Goal: Book appointment/travel/reservation

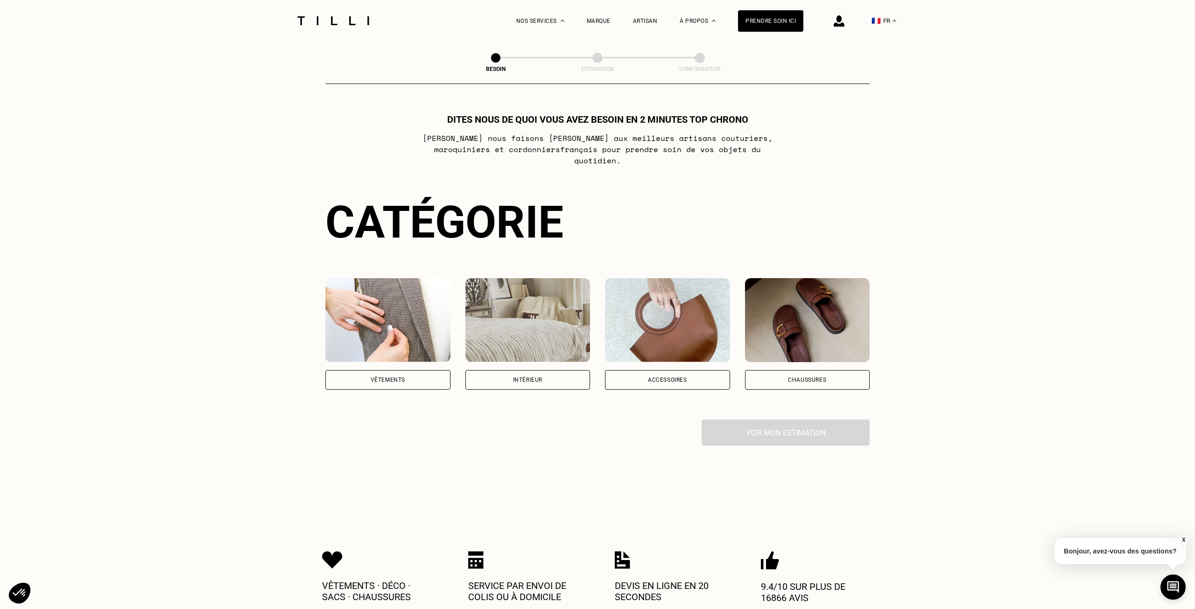
click at [410, 370] on div "Vêtements" at bounding box center [387, 380] width 125 height 20
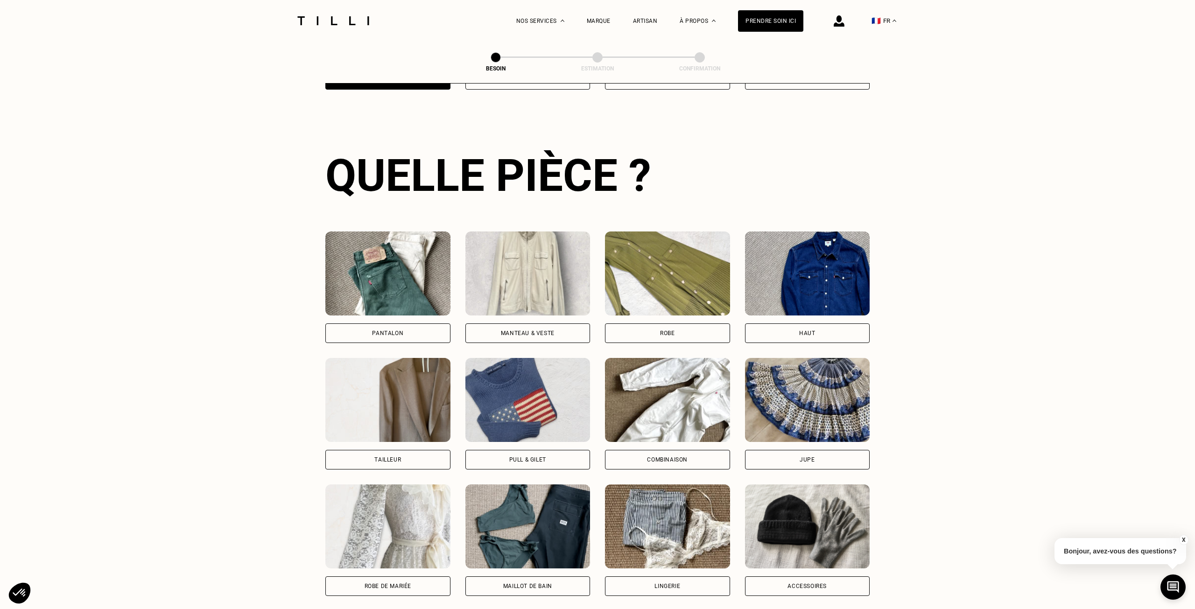
scroll to position [304, 0]
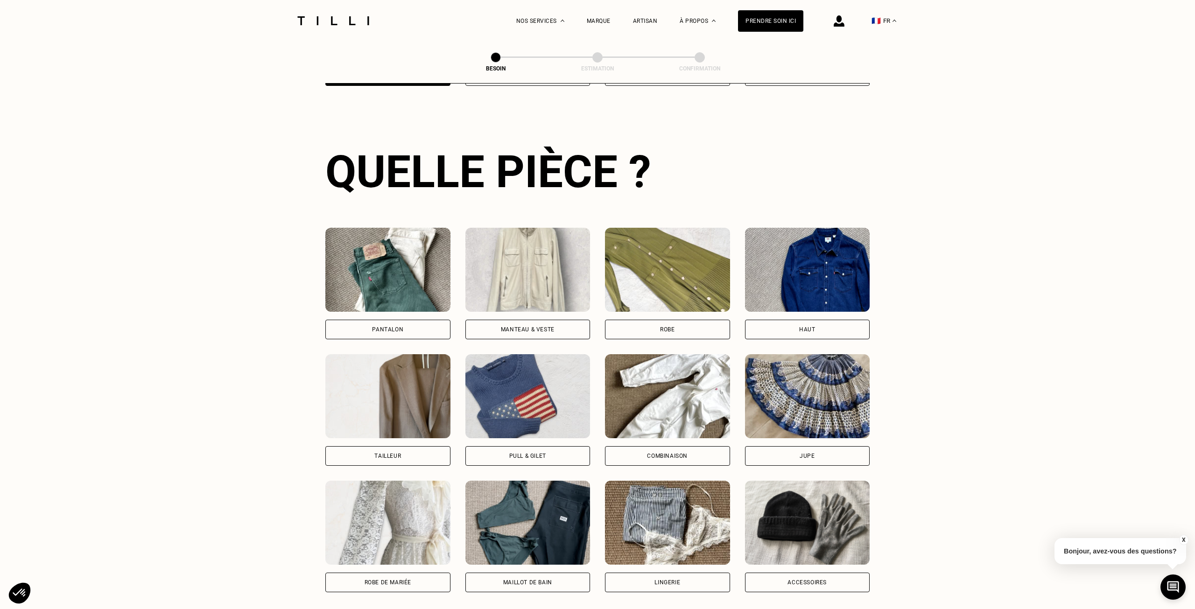
click at [660, 327] on div "Robe" at bounding box center [667, 330] width 14 height 6
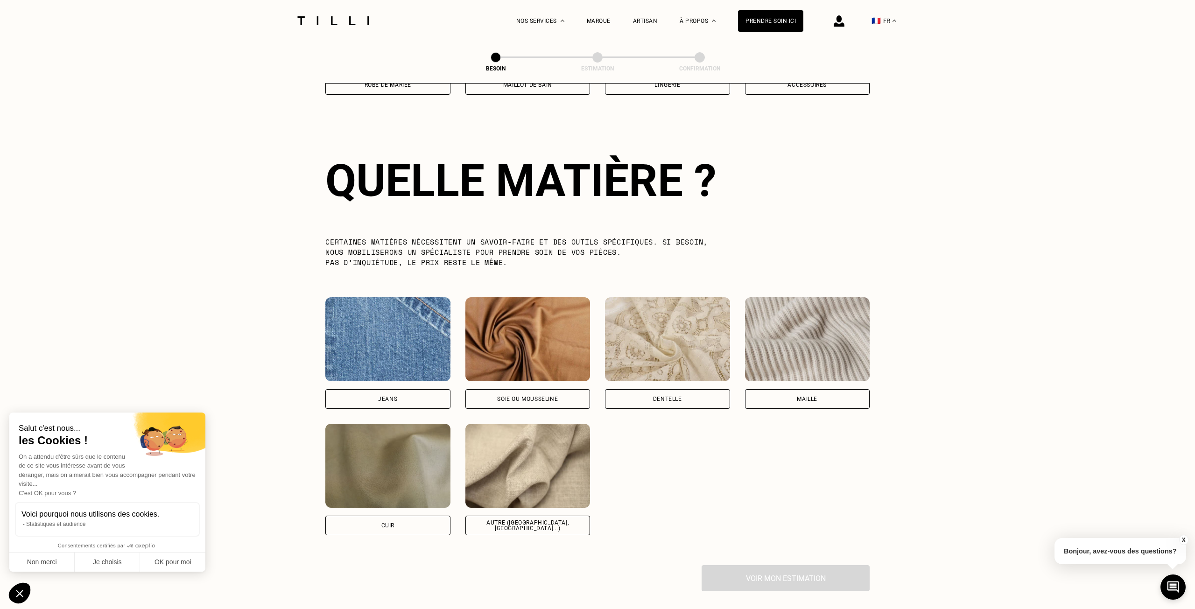
scroll to position [810, 0]
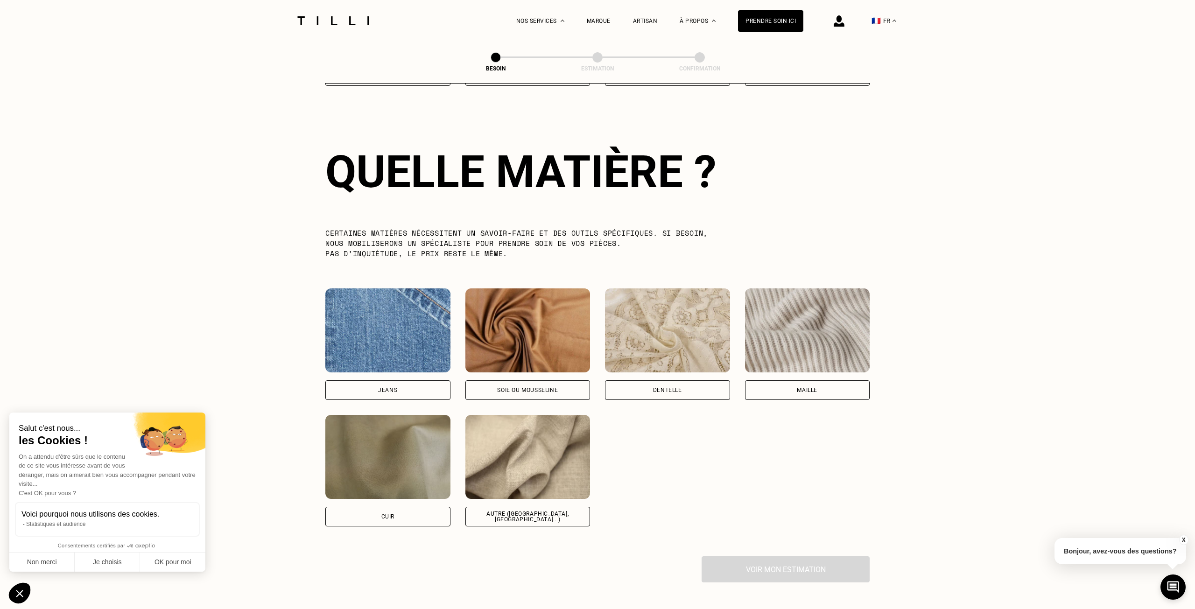
click at [510, 387] on div "Soie ou mousseline" at bounding box center [527, 390] width 61 height 6
select select "FR"
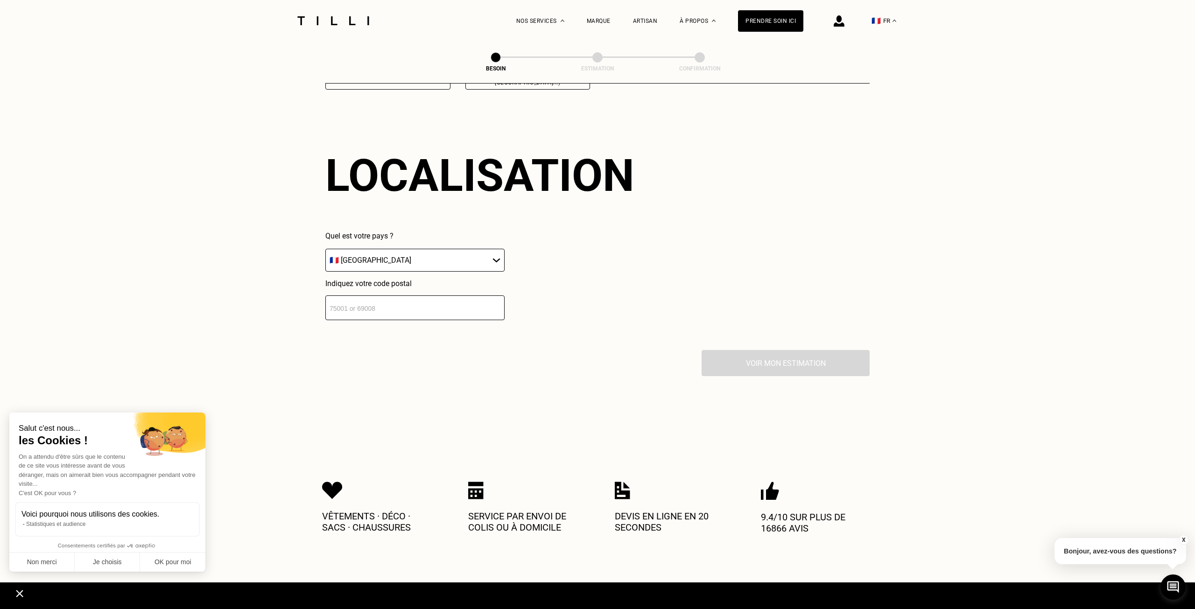
scroll to position [1251, 0]
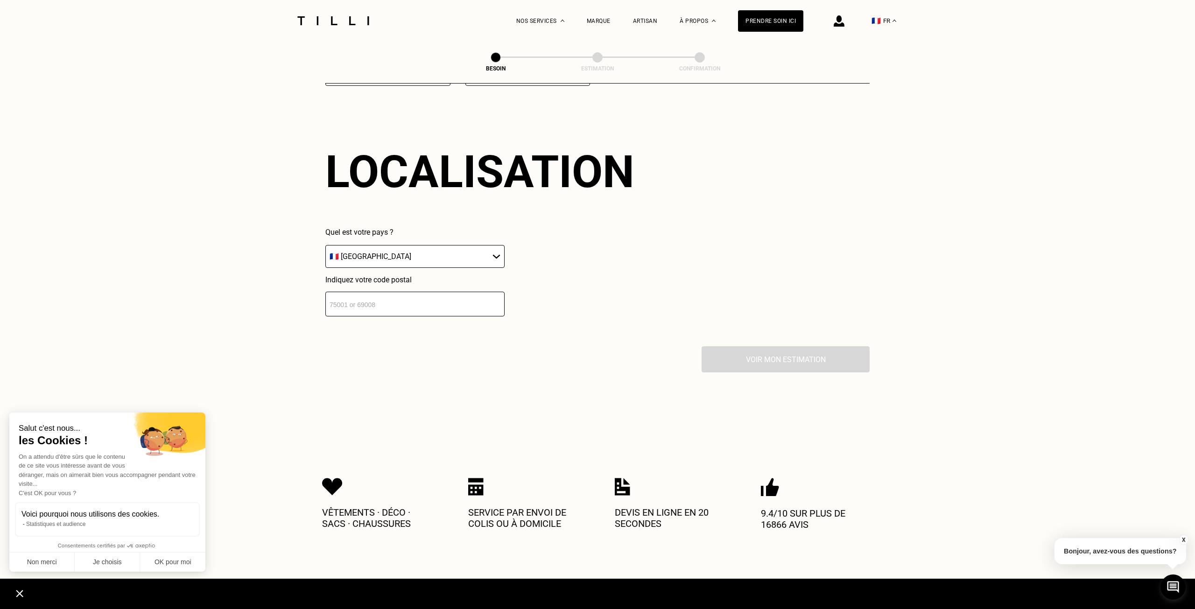
click at [394, 248] on select "🇩🇪 [GEOGRAPHIC_DATA] 🇦🇹 [GEOGRAPHIC_DATA] 🇧🇪 [GEOGRAPHIC_DATA] 🇧🇬 Bulgarie 🇨🇾 C…" at bounding box center [414, 256] width 179 height 23
click at [325, 245] on select "🇩🇪 [GEOGRAPHIC_DATA] 🇦🇹 [GEOGRAPHIC_DATA] 🇧🇪 [GEOGRAPHIC_DATA] 🇧🇬 Bulgarie 🇨🇾 C…" at bounding box center [414, 256] width 179 height 23
click at [361, 299] on input "number" at bounding box center [414, 304] width 179 height 25
type input "92200"
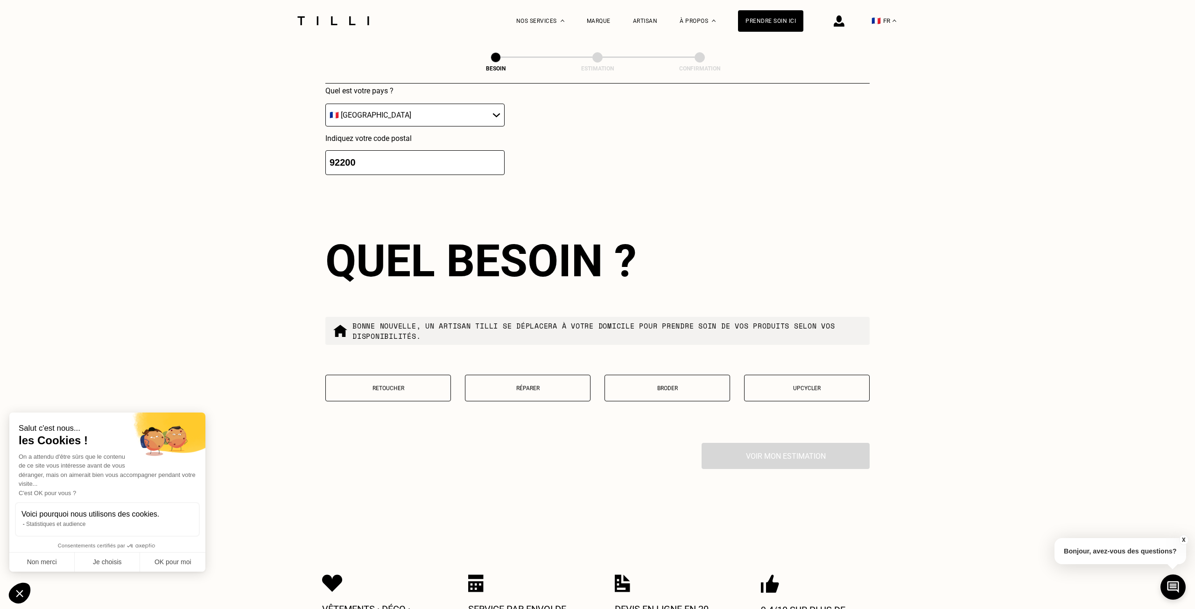
scroll to position [1483, 0]
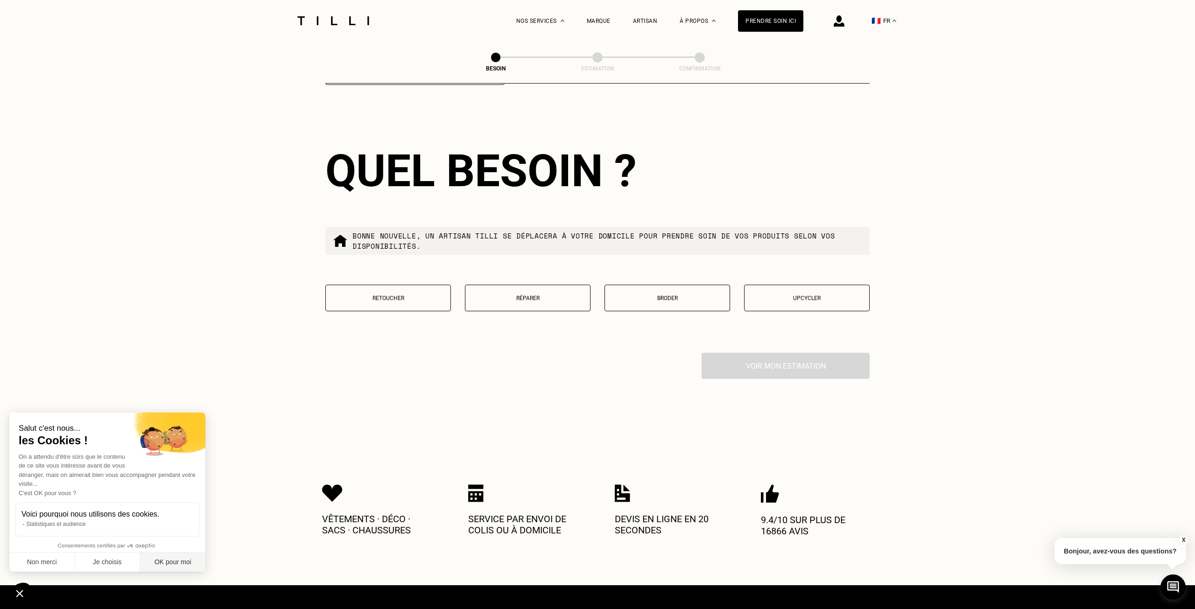
click at [164, 563] on button "OK pour moi" at bounding box center [172, 563] width 65 height 20
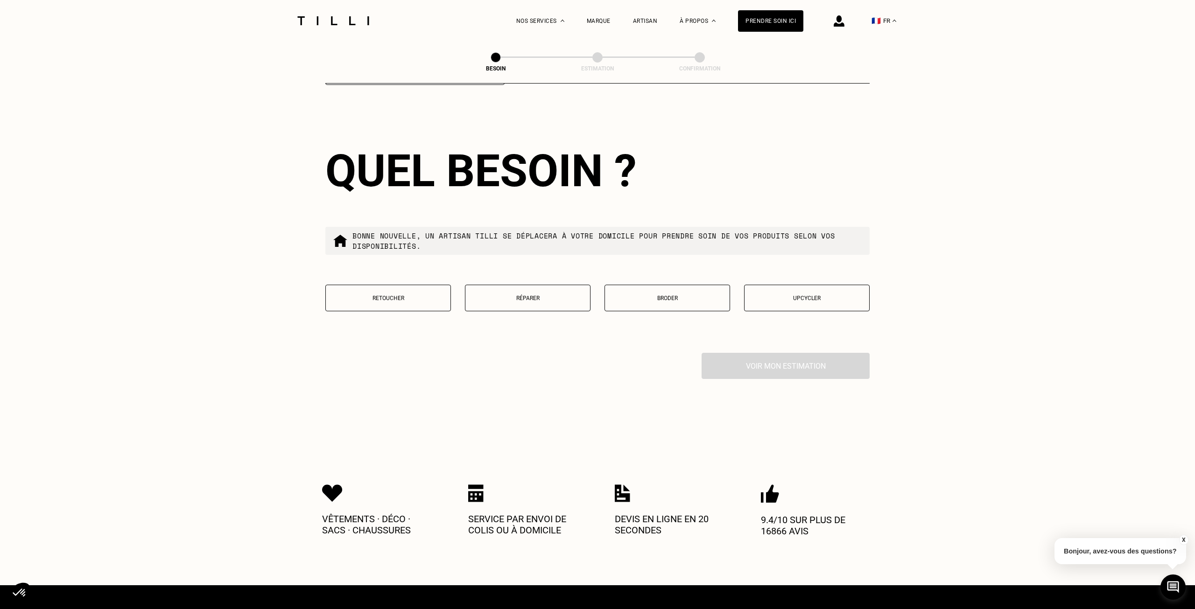
click at [380, 295] on button "Retoucher" at bounding box center [388, 298] width 126 height 27
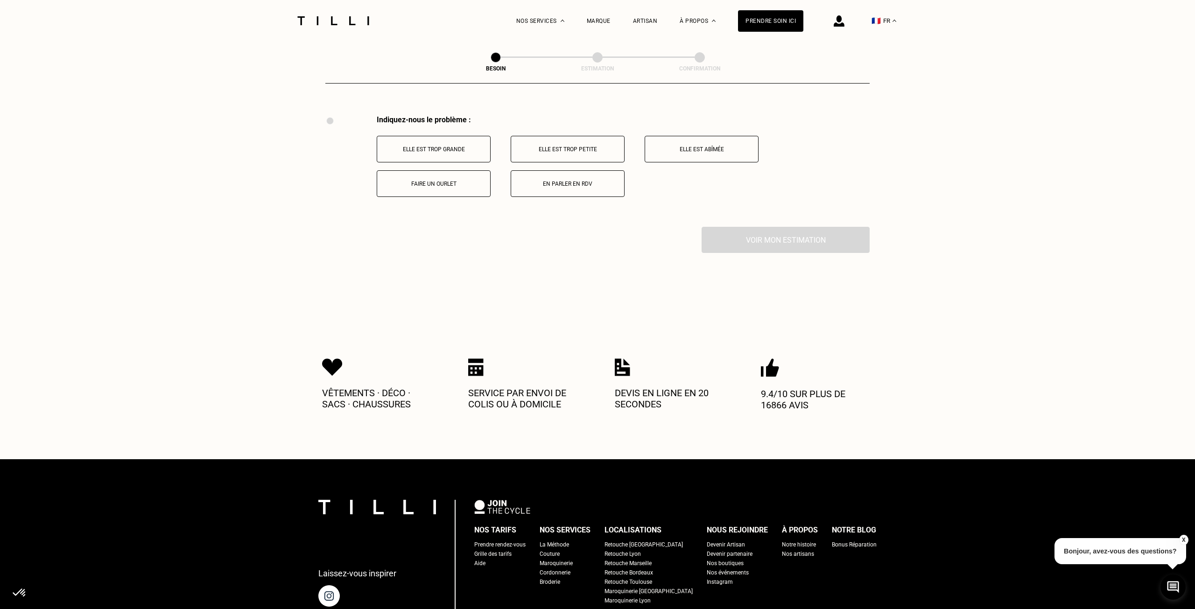
scroll to position [1721, 0]
click at [474, 146] on p "Elle est trop grande" at bounding box center [434, 149] width 104 height 7
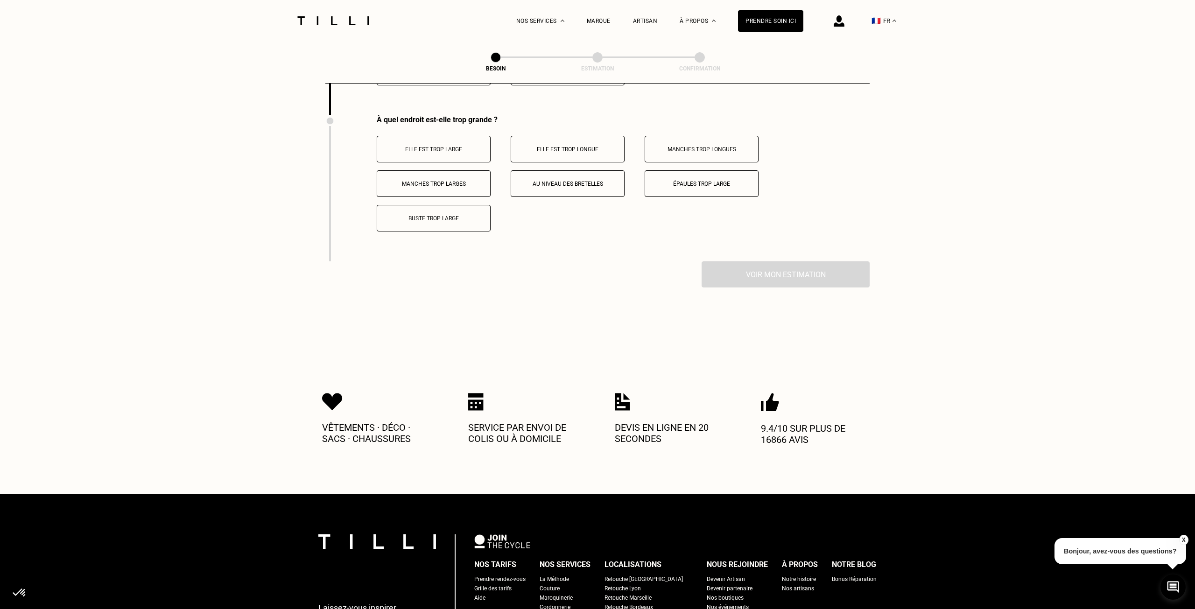
scroll to position [1832, 0]
click at [547, 142] on button "Elle est trop longue" at bounding box center [568, 148] width 114 height 27
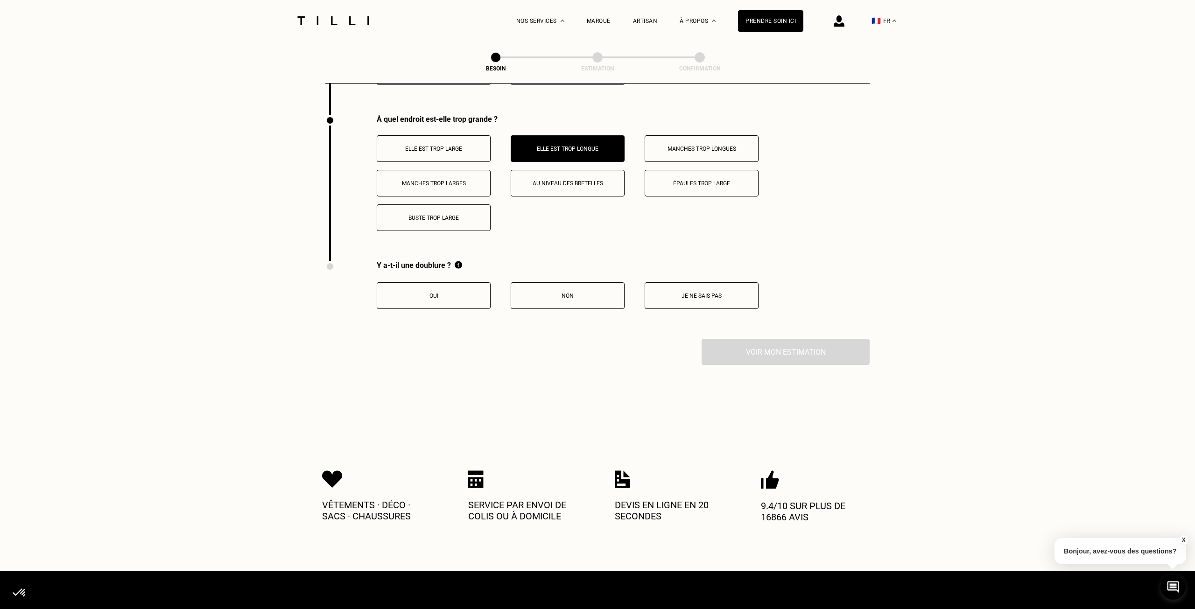
click at [449, 293] on p "Oui" at bounding box center [434, 296] width 104 height 7
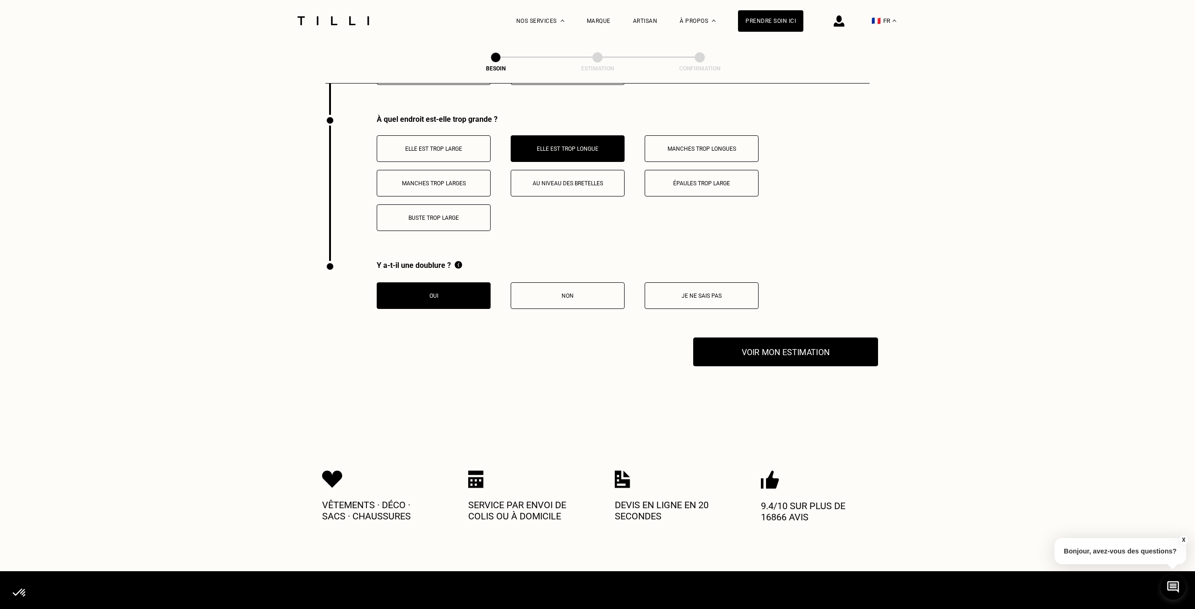
click at [797, 345] on button "Voir mon estimation" at bounding box center [785, 352] width 185 height 29
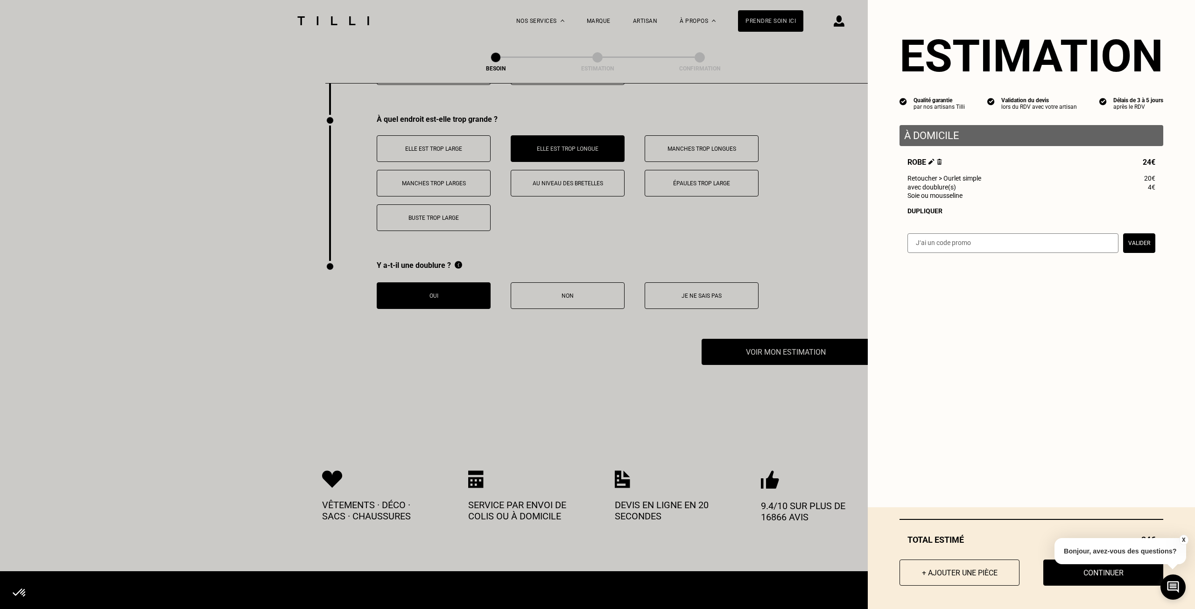
click at [1096, 568] on div "X Bonjour, avez-vous des questions?" at bounding box center [1121, 550] width 132 height 44
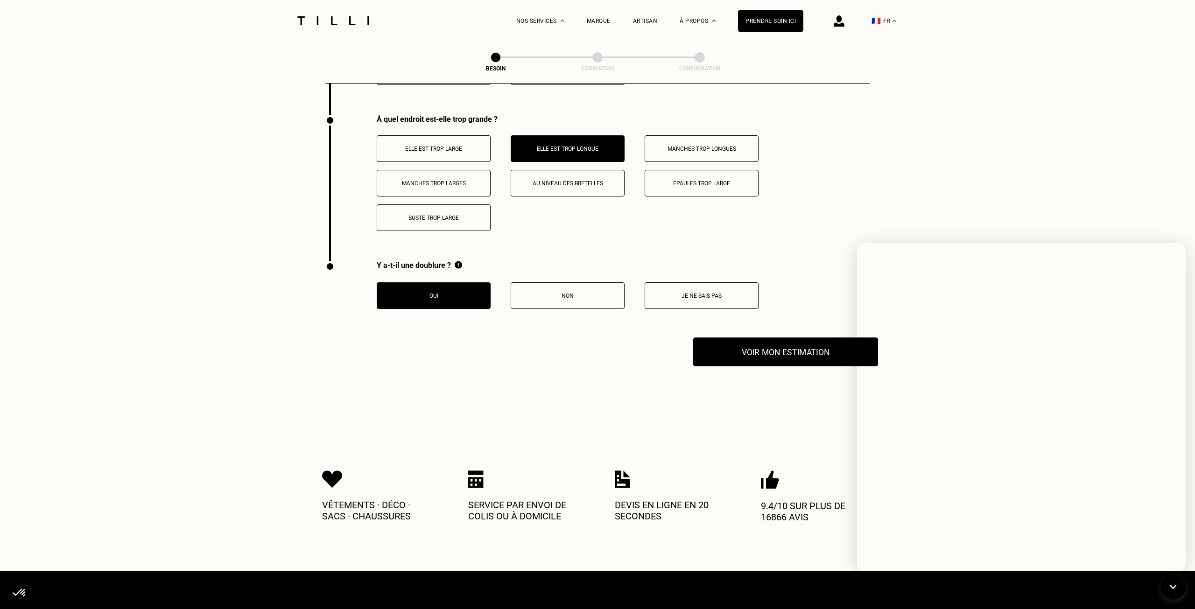
click at [748, 349] on button "Voir mon estimation" at bounding box center [785, 352] width 185 height 29
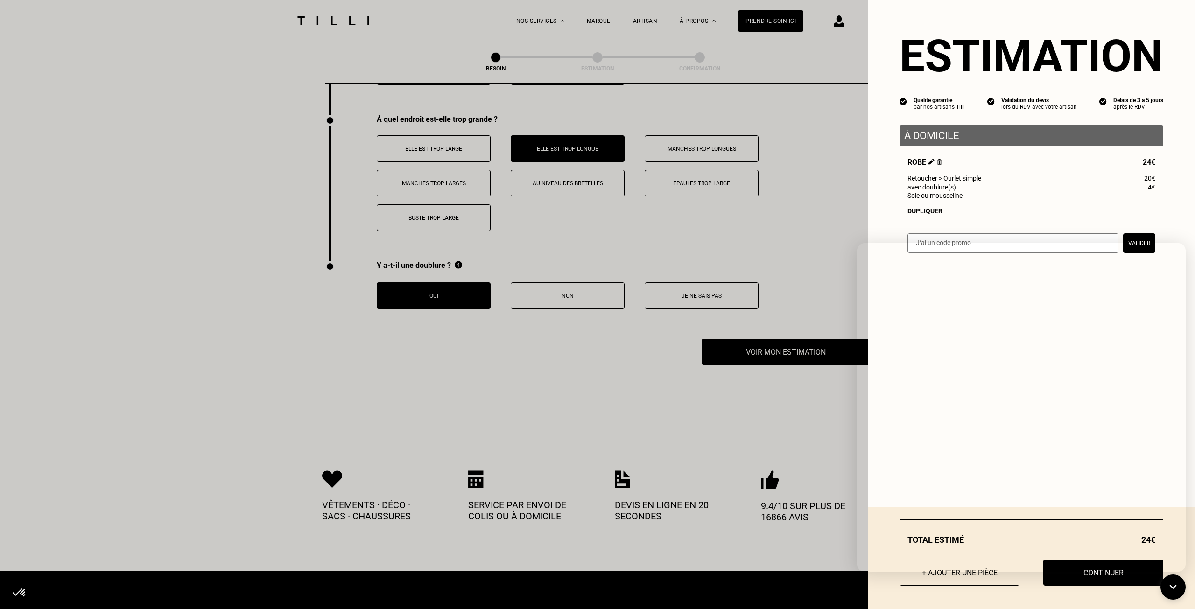
click at [1061, 203] on div "Robe 24€ Retoucher > Ourlet simple 20€ avec doublure(s) 4€ Soie ou mousseline D…" at bounding box center [1032, 186] width 264 height 57
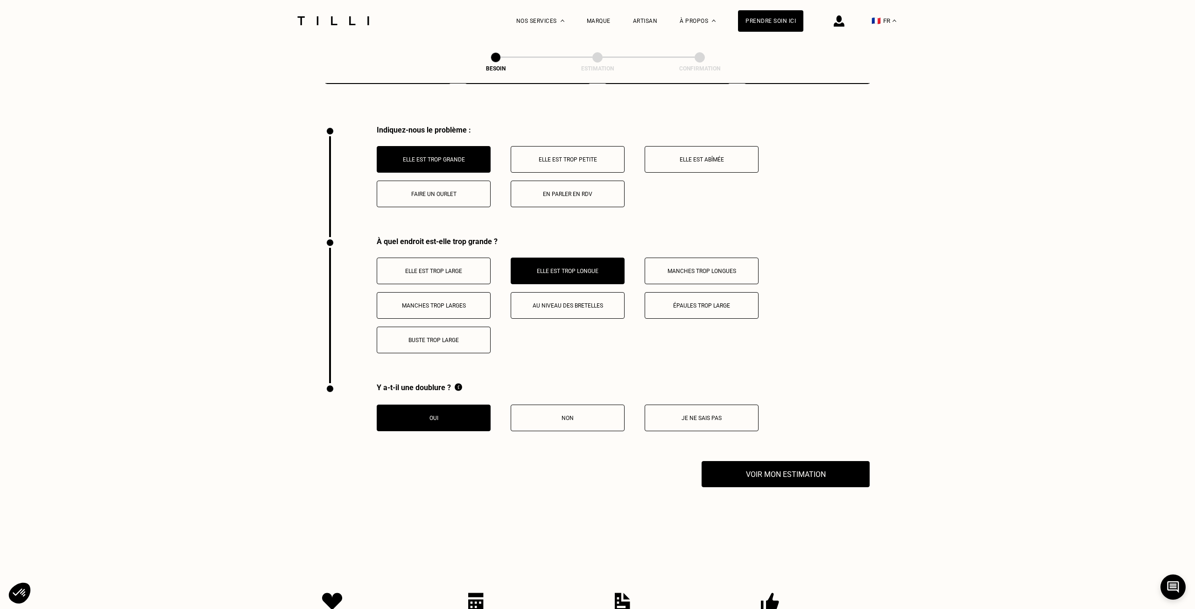
scroll to position [1618, 0]
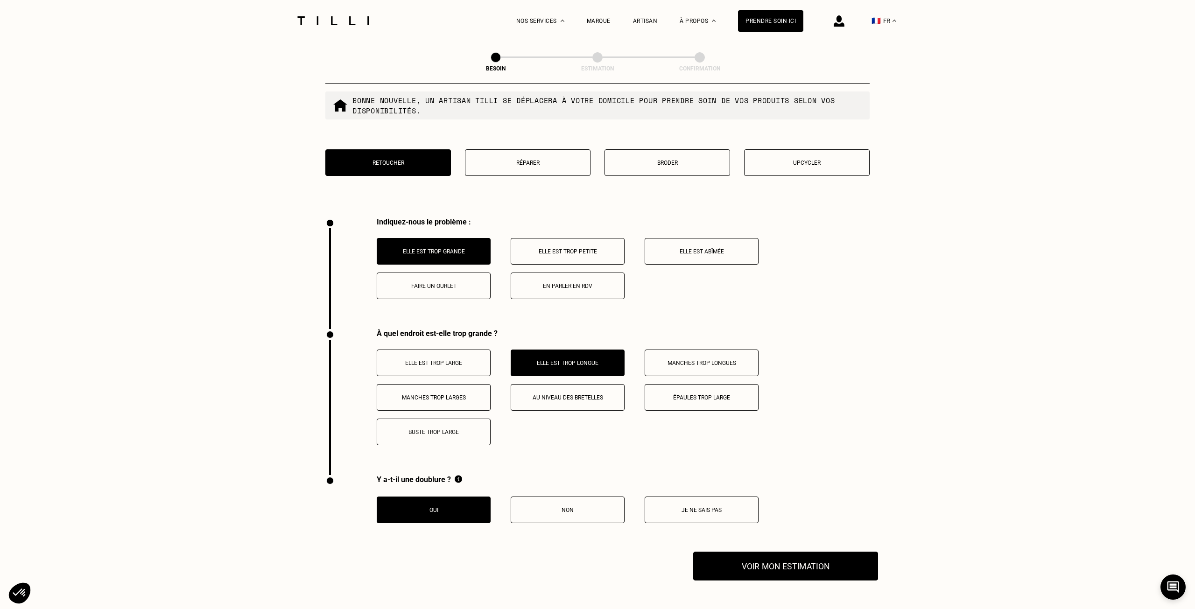
click at [797, 558] on button "Voir mon estimation" at bounding box center [785, 566] width 185 height 29
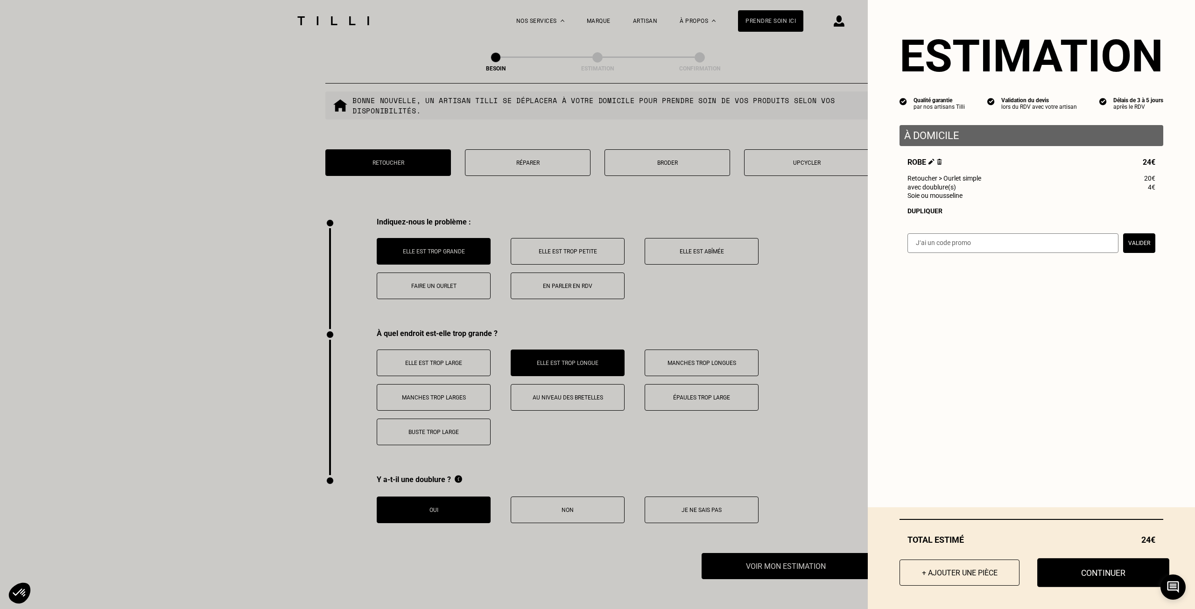
click at [1098, 578] on button "Continuer" at bounding box center [1103, 572] width 132 height 29
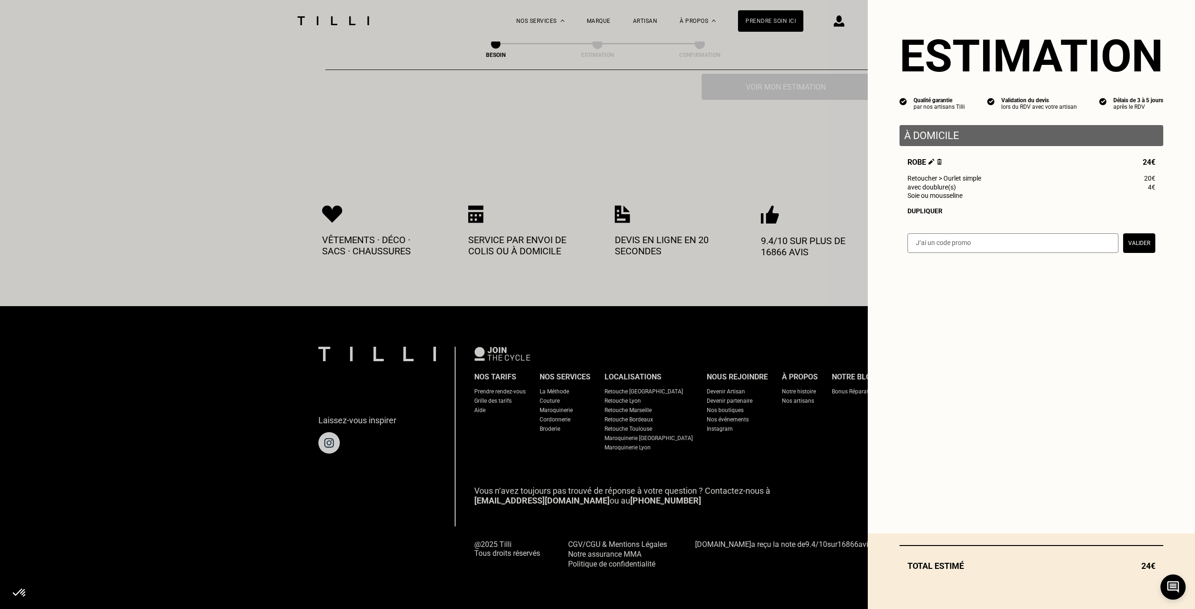
scroll to position [335, 0]
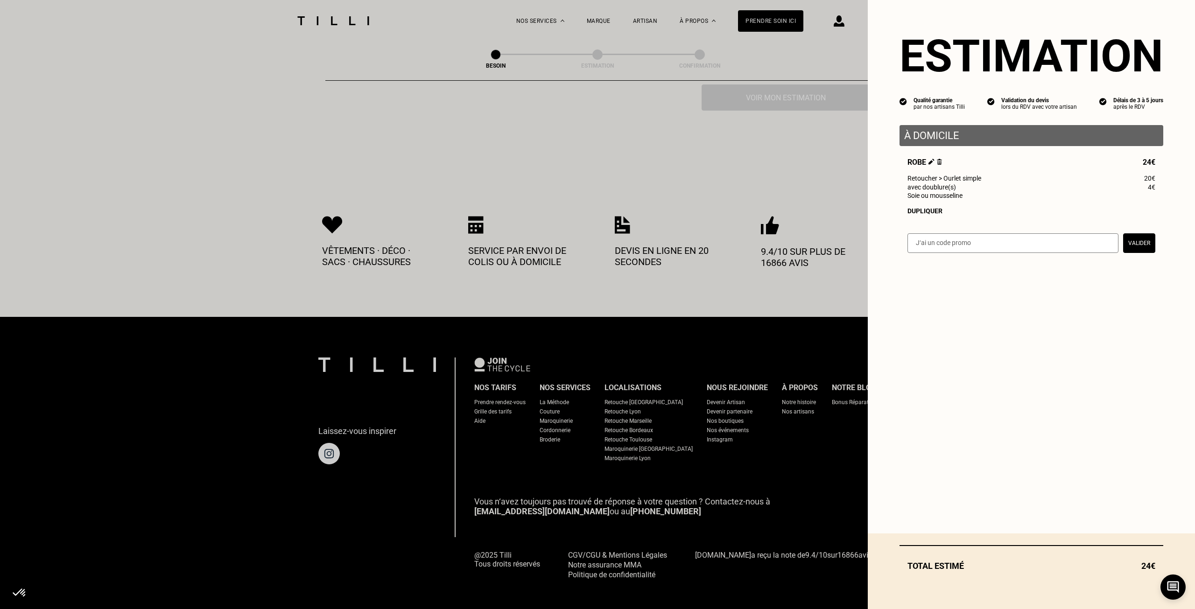
select select "FR"
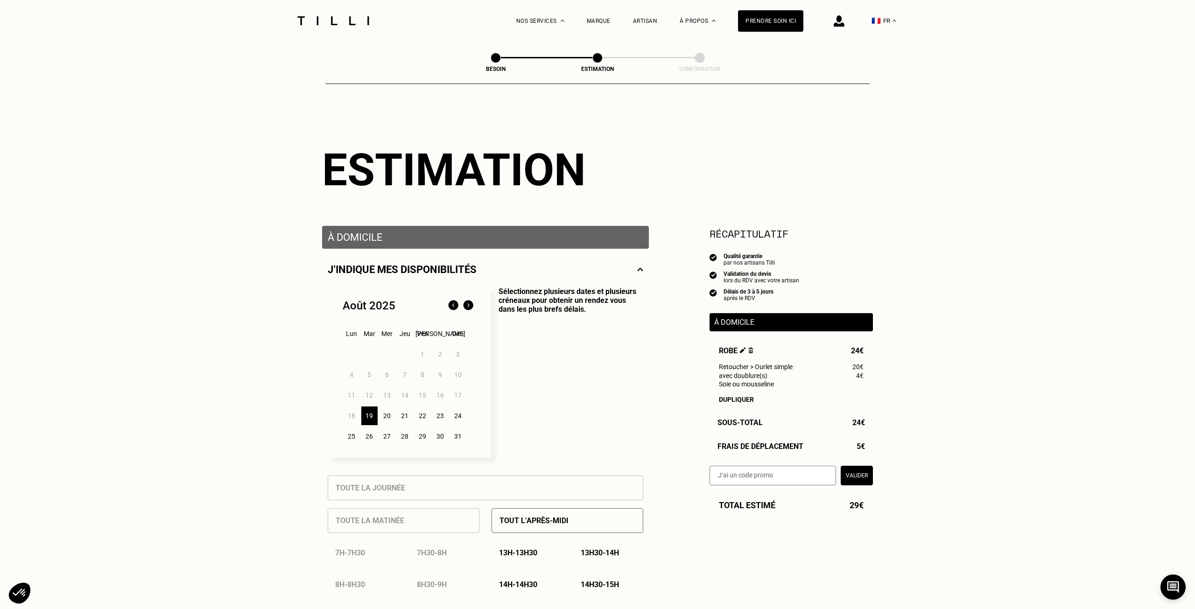
click at [372, 418] on div "19" at bounding box center [369, 416] width 16 height 19
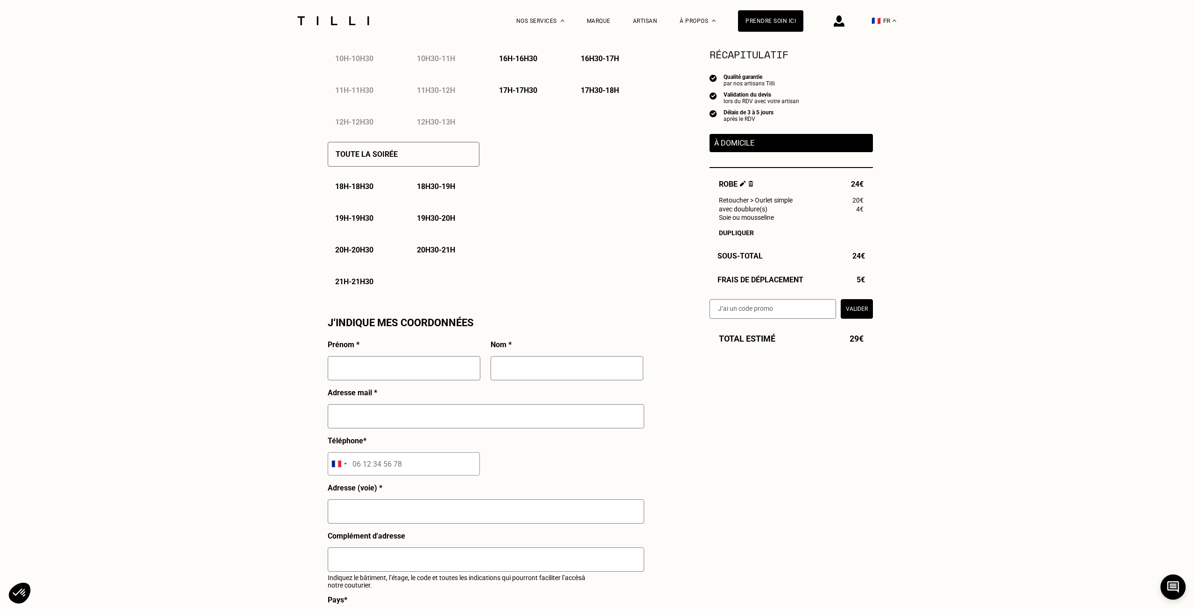
scroll to position [591, 0]
click at [443, 361] on input "text" at bounding box center [404, 366] width 153 height 24
type input "Agathe"
type input "RIVIERE"
type input "[EMAIL_ADDRESS][DOMAIN_NAME]"
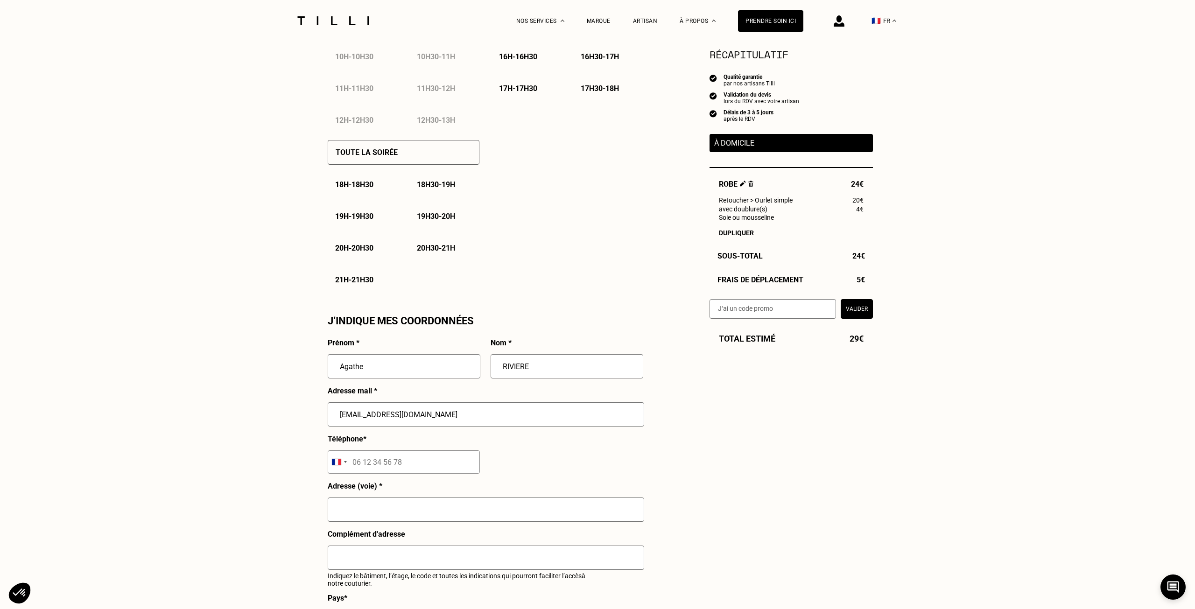
type input "06 88 38 44 32"
type input "[STREET_ADDRESS][PERSON_NAME]"
type input "NEUILLY SUR SEINE"
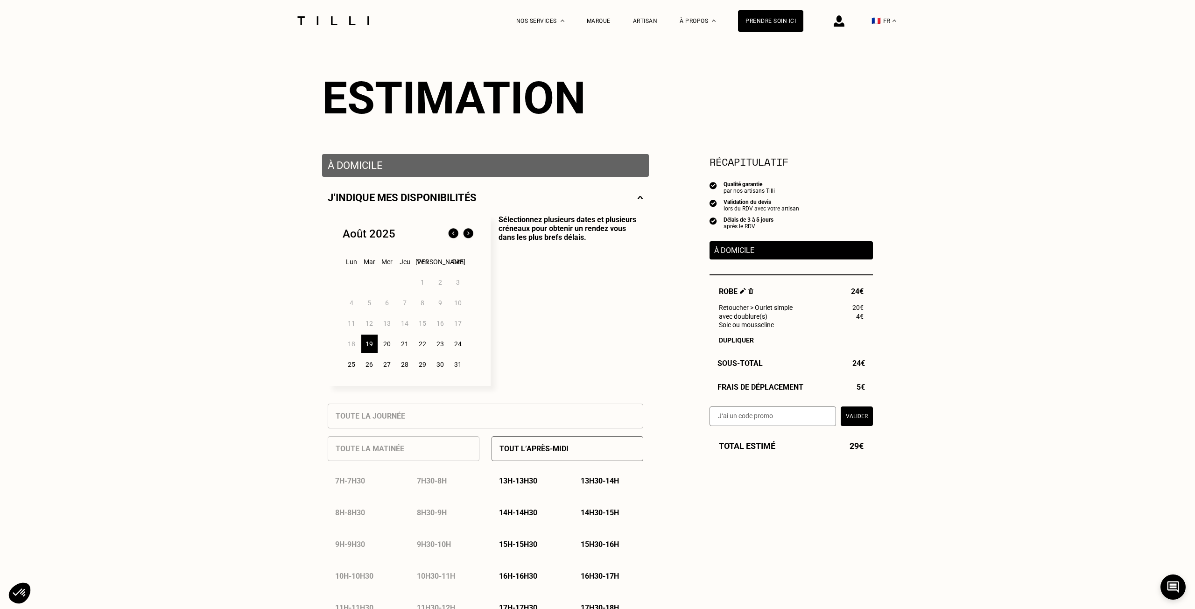
scroll to position [0, 0]
